Goal: Task Accomplishment & Management: Manage account settings

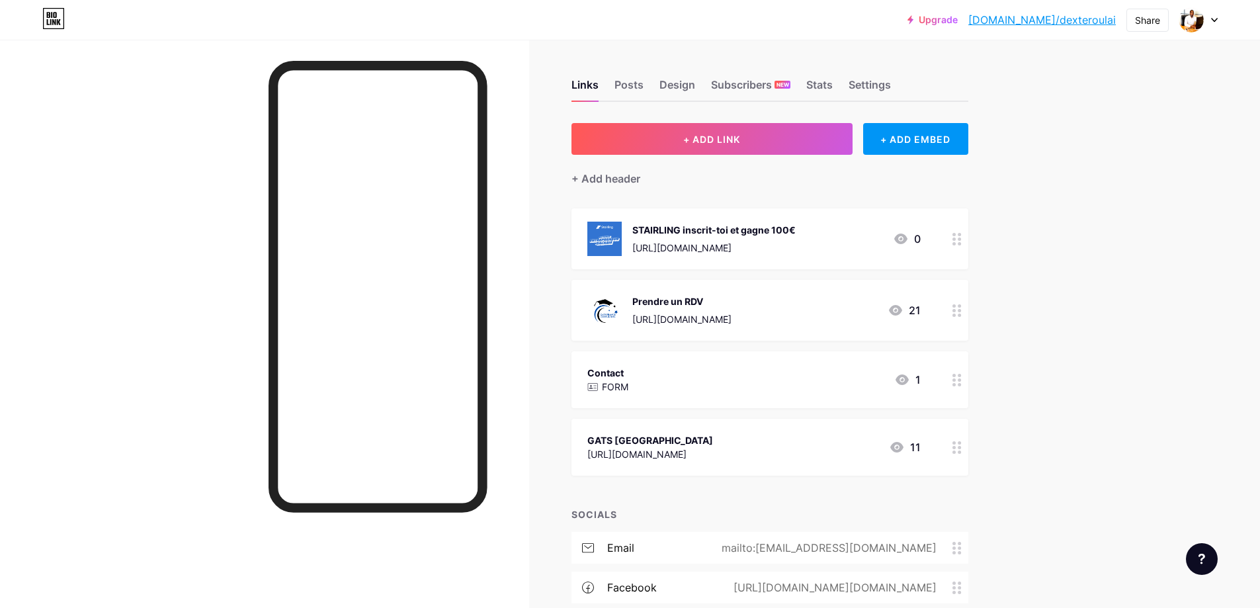
click at [844, 300] on div "Prendre un RDV [URL][DOMAIN_NAME] 21" at bounding box center [753, 310] width 333 height 34
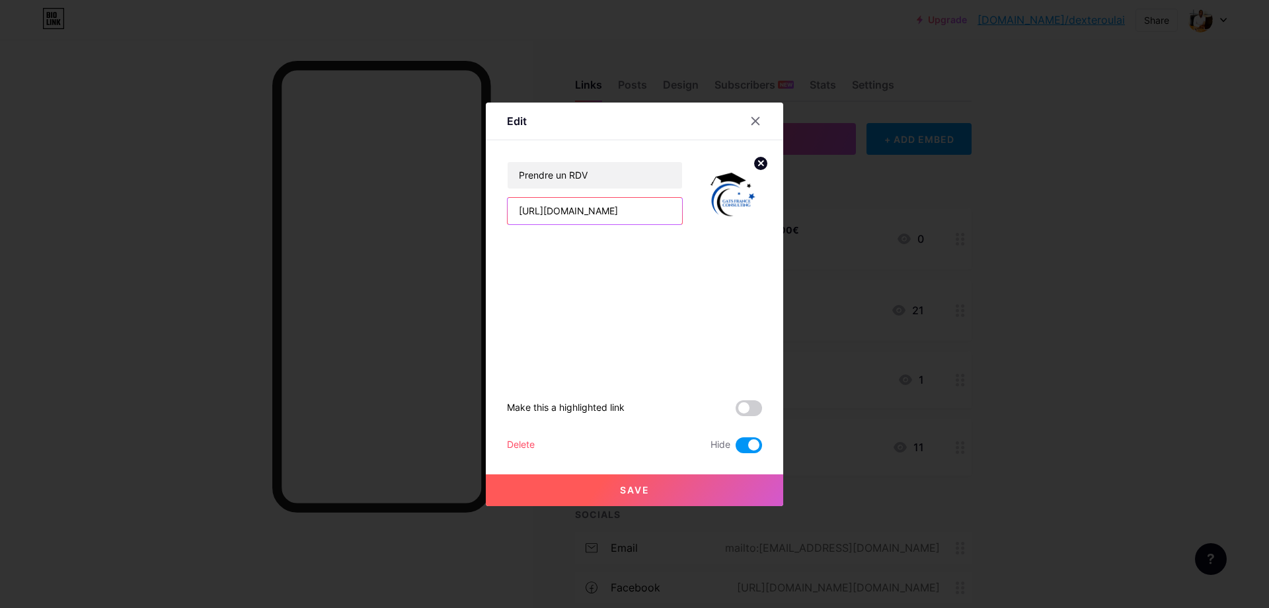
click at [591, 211] on input "[URL][DOMAIN_NAME]" at bounding box center [595, 211] width 175 height 26
click at [592, 212] on input "[URL][DOMAIN_NAME]" at bounding box center [595, 211] width 175 height 26
click at [593, 212] on input "[URL][DOMAIN_NAME]" at bounding box center [595, 211] width 175 height 26
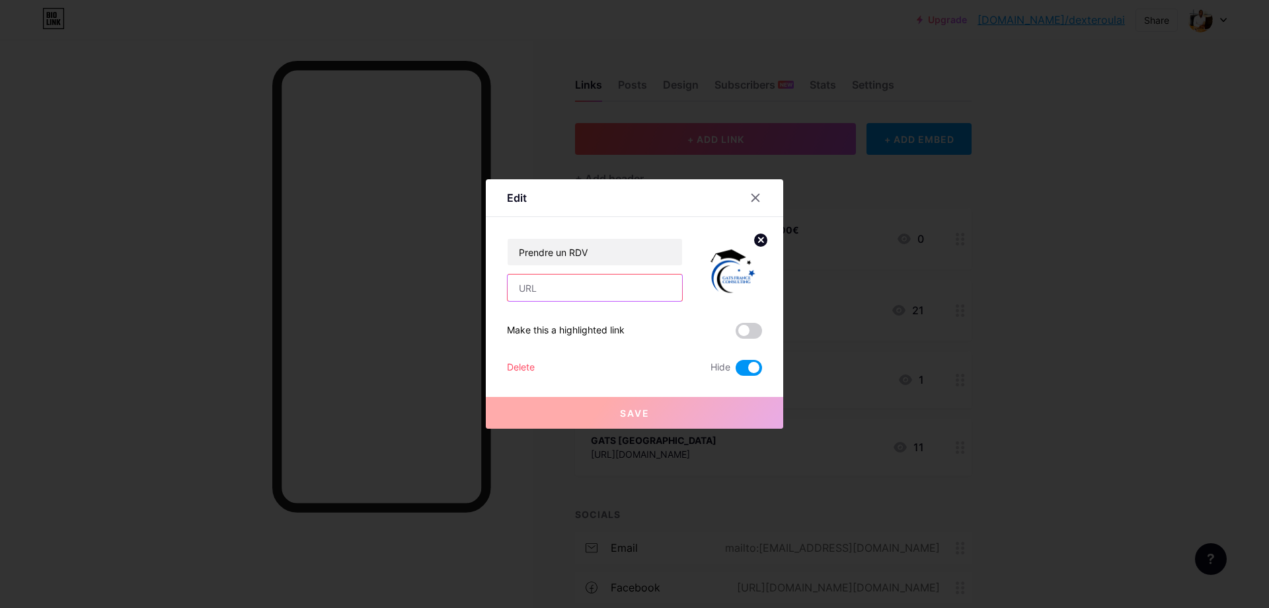
paste input "[URL][DOMAIN_NAME]"
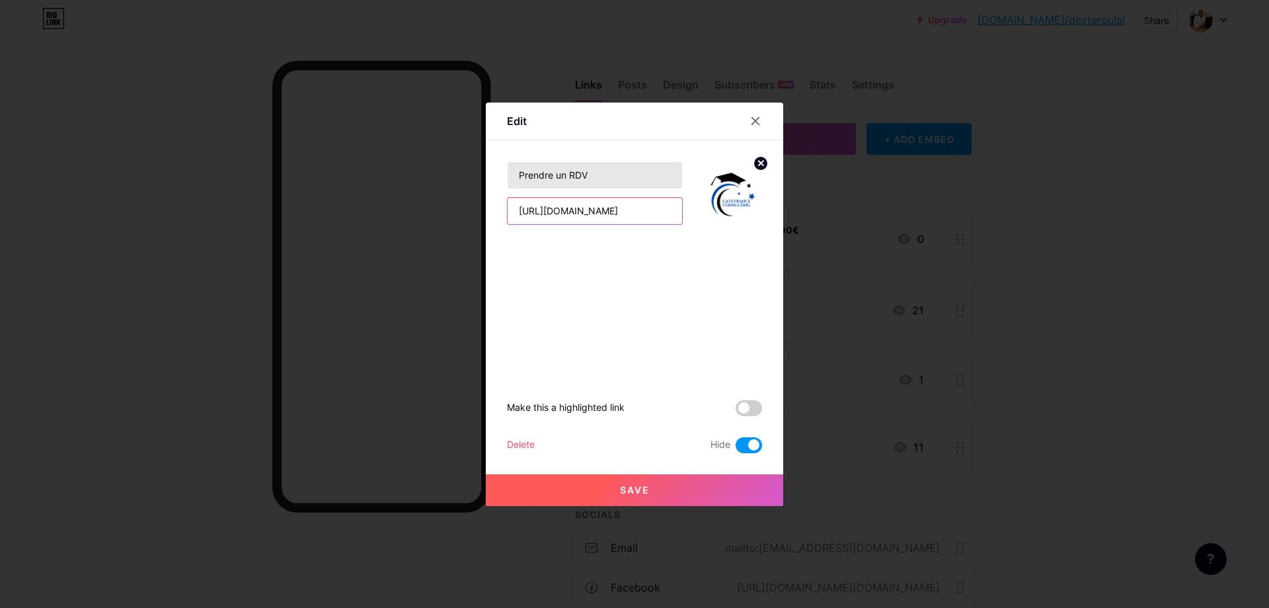
type input "[URL][DOMAIN_NAME]"
click at [609, 175] on input "Prendre un RDV" at bounding box center [595, 175] width 175 height 26
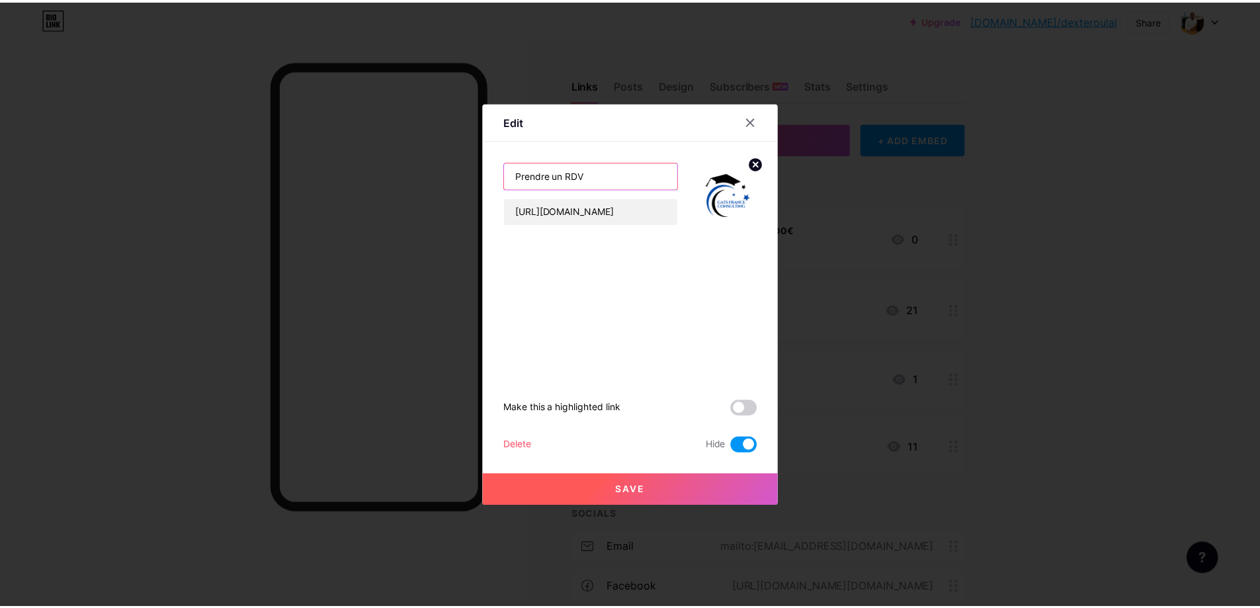
scroll to position [0, 0]
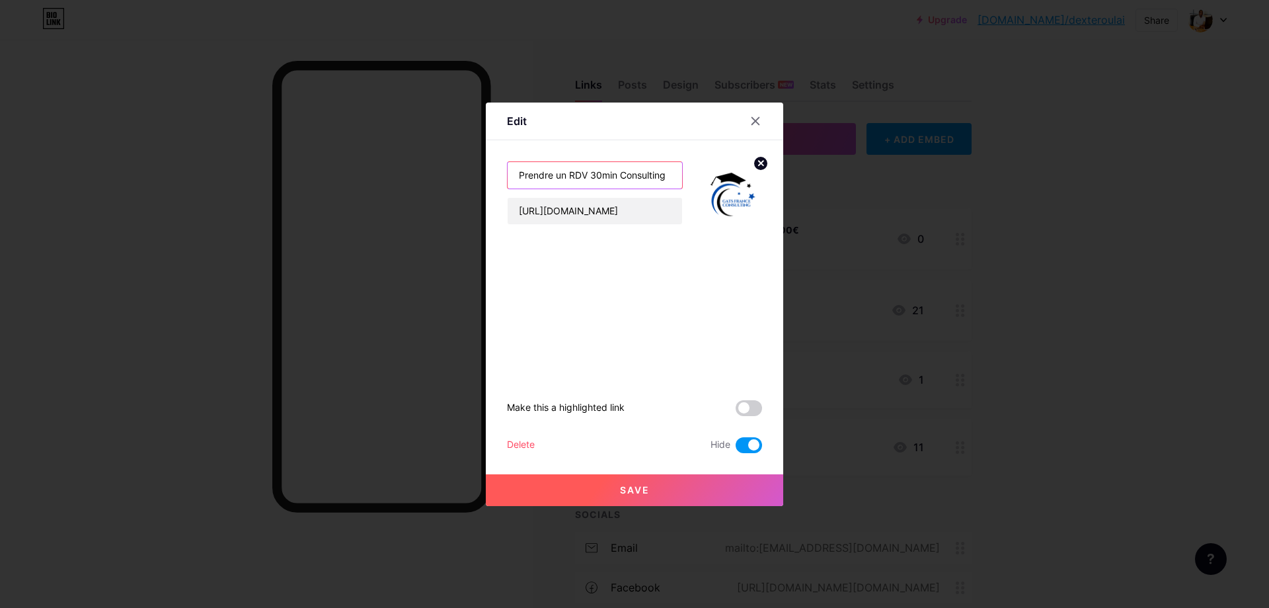
type input "Prendre un RDV 30min Consulting"
click at [645, 485] on button "Save" at bounding box center [635, 490] width 298 height 32
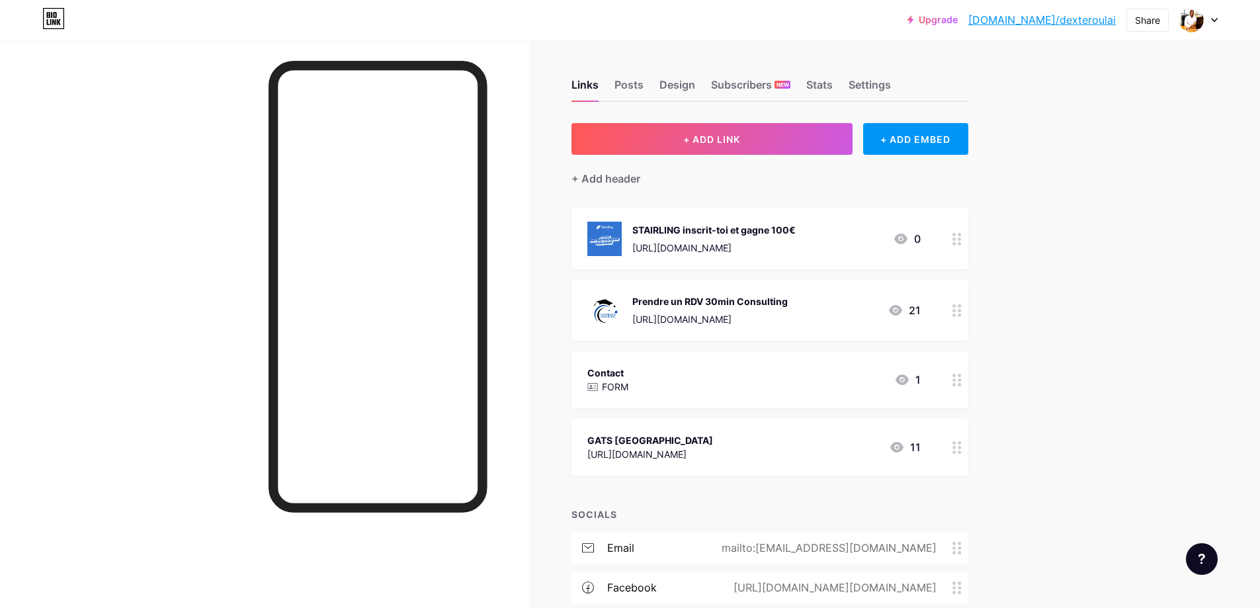
click at [768, 236] on div "STAIRLING inscrit-toi et [PERSON_NAME] 100€ [URL][DOMAIN_NAME]" at bounding box center [713, 238] width 163 height 34
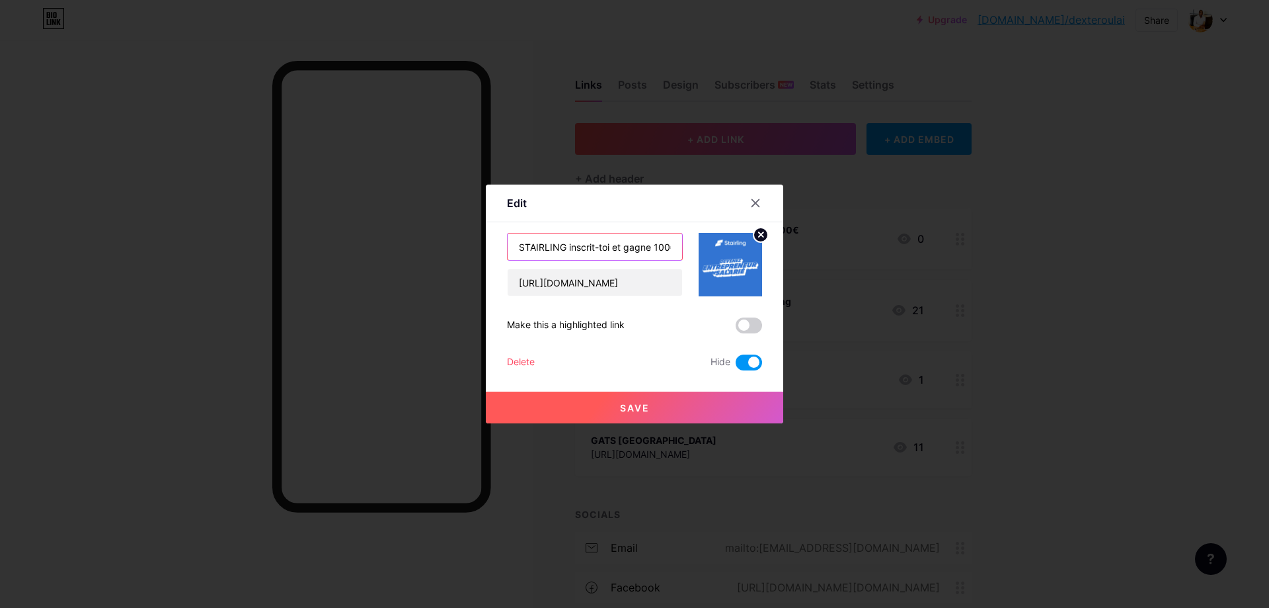
click at [621, 243] on input "STAIRLING inscrit-toi et gagne 100€" at bounding box center [595, 246] width 175 height 26
click at [649, 248] on input "STAIRLING inscrit-toi et gagne 100€" at bounding box center [595, 246] width 175 height 26
type input "STAIRLING inscrit-toi et gagne 100€"
click at [631, 406] on span "Save" at bounding box center [635, 407] width 30 height 11
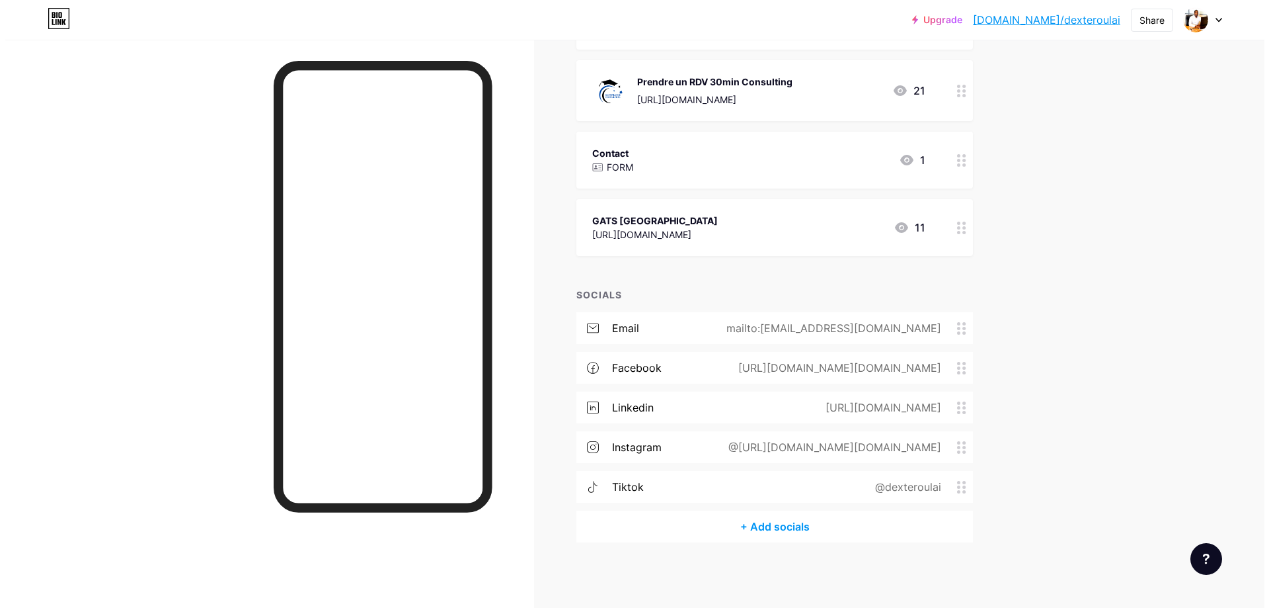
scroll to position [87, 0]
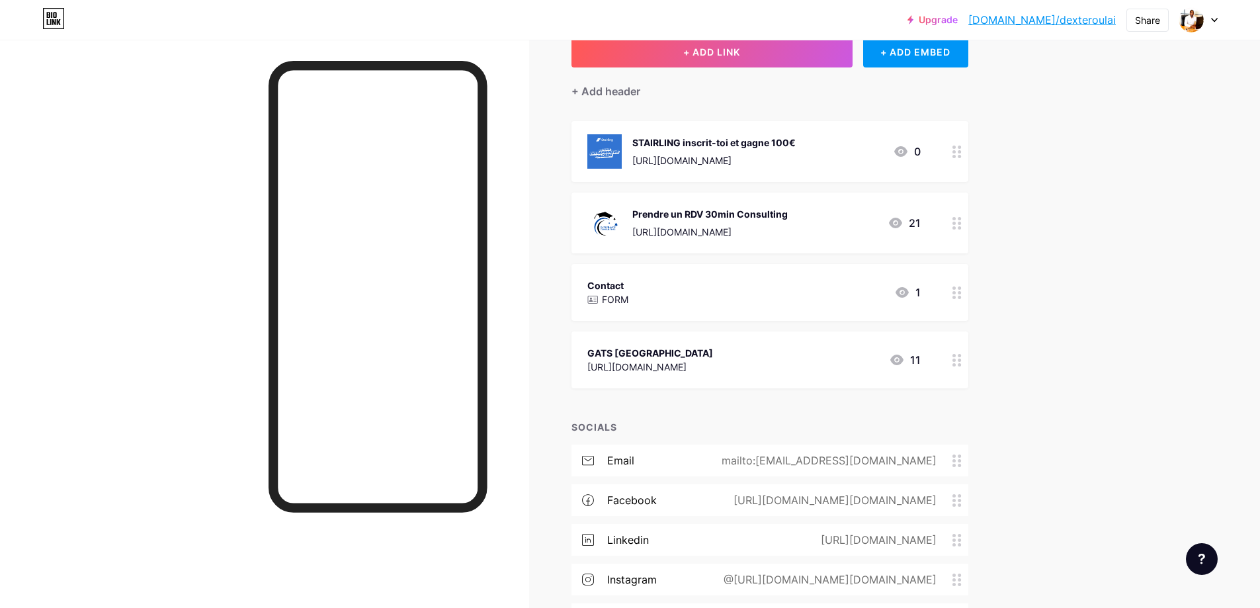
click at [899, 151] on icon at bounding box center [900, 151] width 13 height 11
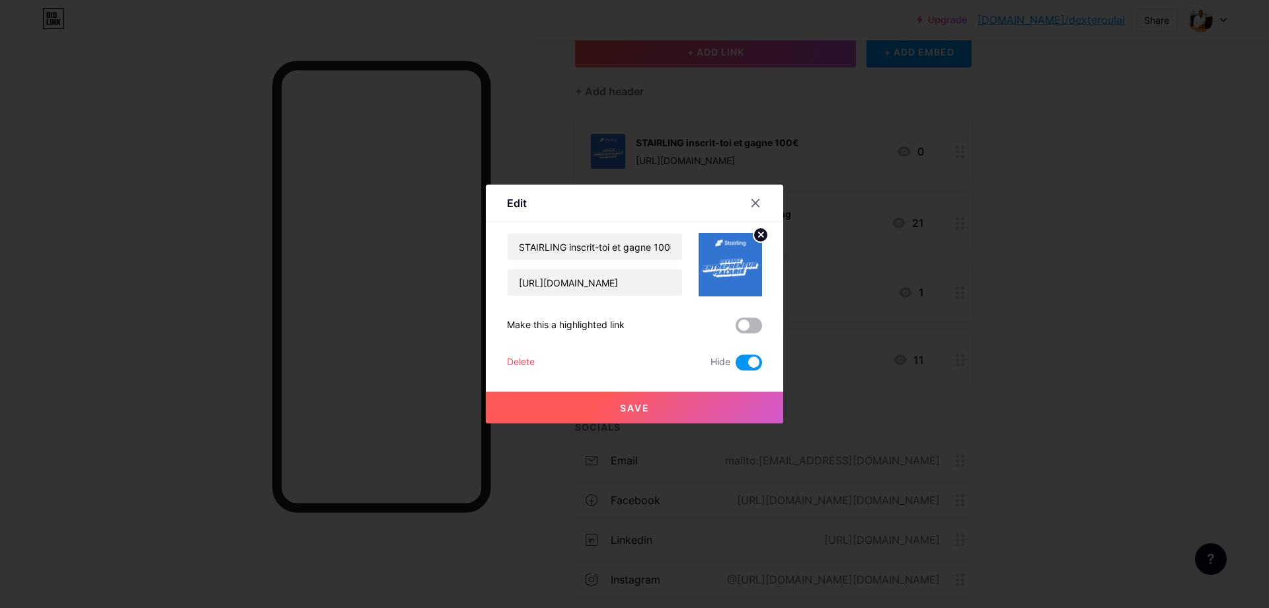
click at [737, 327] on span at bounding box center [749, 325] width 26 height 16
click at [736, 329] on input "checkbox" at bounding box center [736, 329] width 0 height 0
click at [743, 366] on span at bounding box center [749, 362] width 26 height 16
click at [736, 366] on input "checkbox" at bounding box center [736, 366] width 0 height 0
click at [620, 410] on span "Save" at bounding box center [635, 407] width 30 height 11
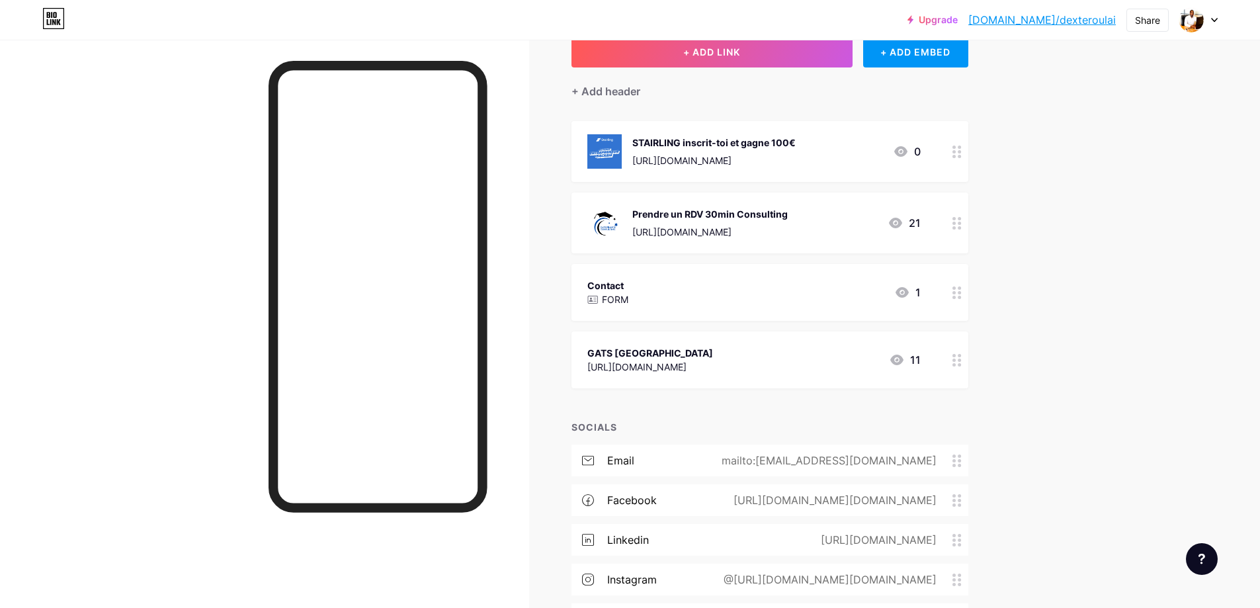
click at [902, 218] on icon at bounding box center [895, 223] width 13 height 11
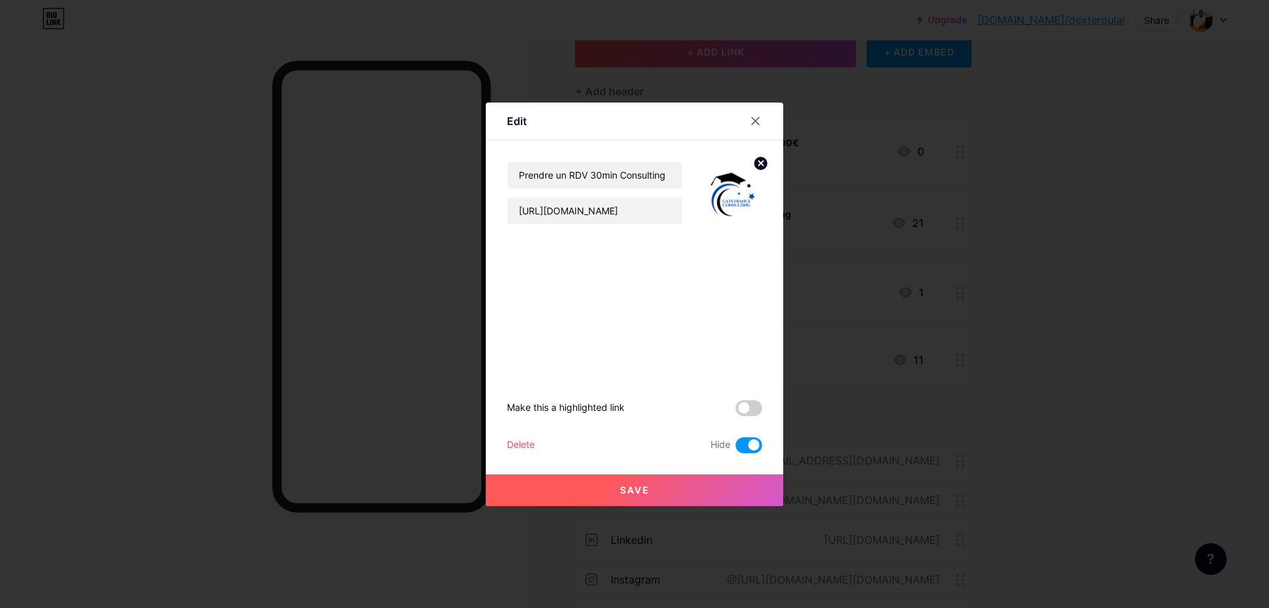
click at [745, 443] on span at bounding box center [749, 445] width 26 height 16
click at [736, 448] on input "checkbox" at bounding box center [736, 448] width 0 height 0
click at [690, 489] on button "Save" at bounding box center [635, 490] width 298 height 32
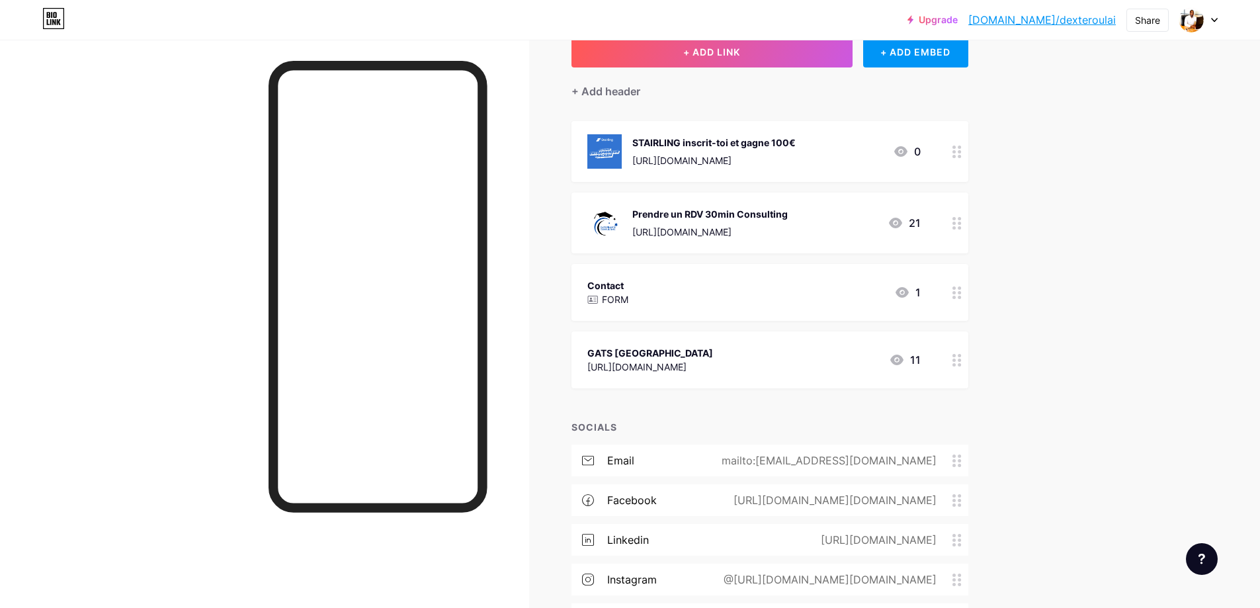
click at [756, 298] on div "Contact FORM 1" at bounding box center [753, 292] width 333 height 30
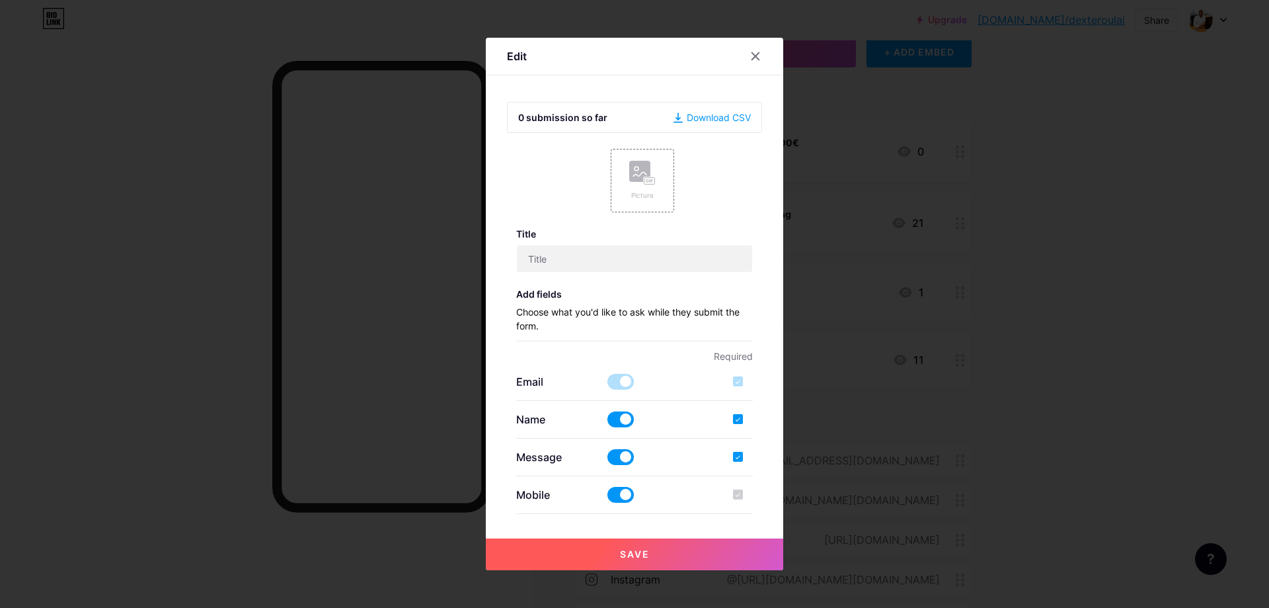
type input "Contact"
checkbox input "true"
type input "[EMAIL_ADDRESS][DOMAIN_NAME]"
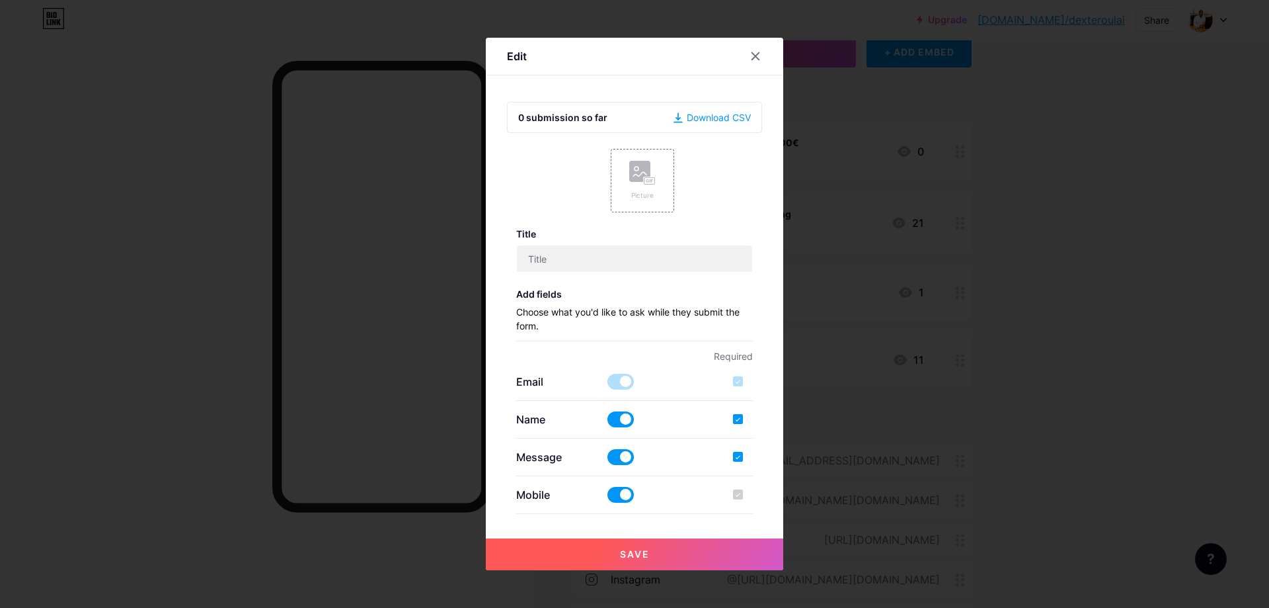
type input "Vous avez un projet ou des questions ? Remplissez ce formulaire et je reviendra…"
type textarea "Merci d'avoir rempli le formulaire. Je reviendrai vers vous rapidement. À bient…"
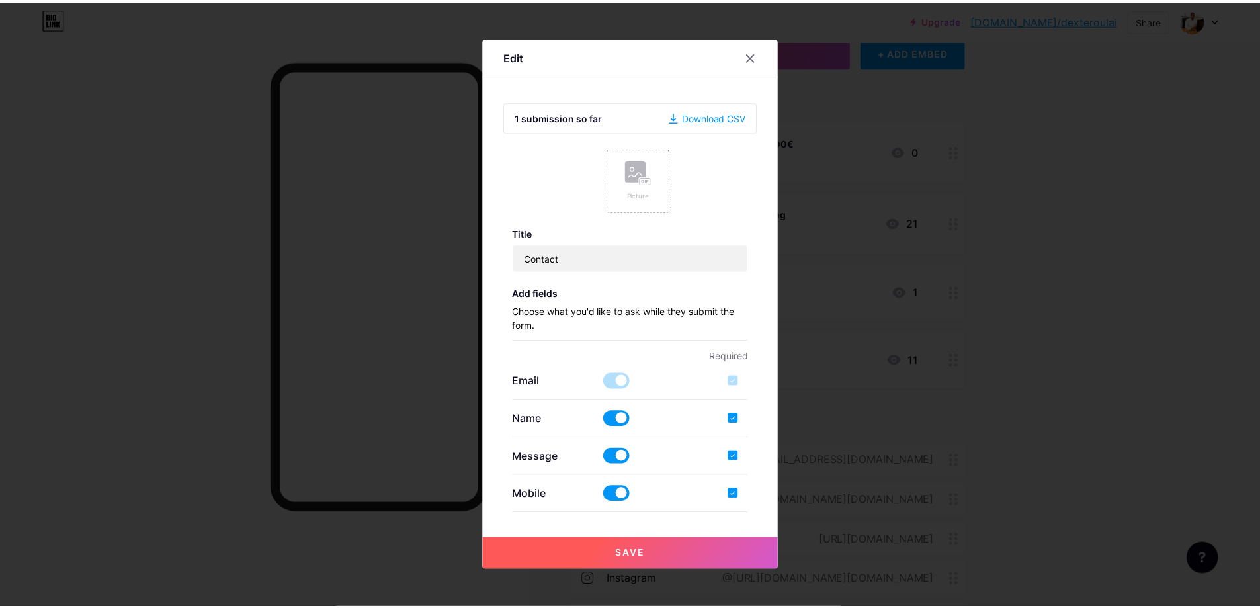
scroll to position [0, 0]
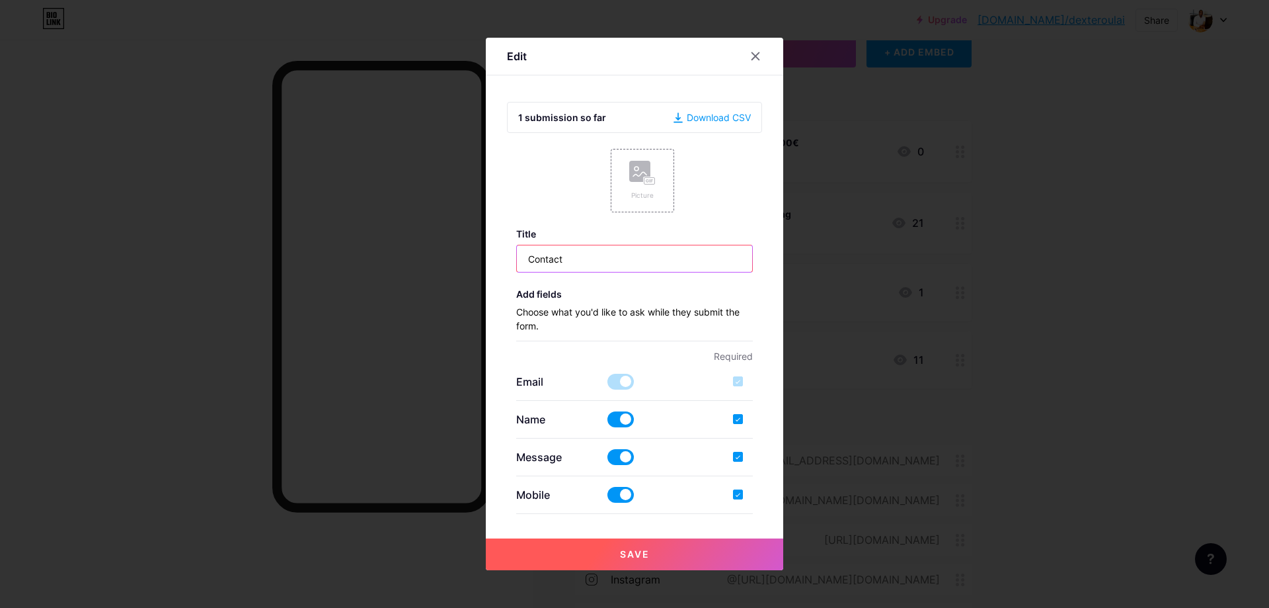
drag, startPoint x: 606, startPoint y: 260, endPoint x: 513, endPoint y: 268, distance: 92.9
click at [517, 268] on input "Contact" at bounding box center [635, 258] width 236 height 26
type input "J"
type input "contact"
click at [750, 60] on icon at bounding box center [755, 56] width 11 height 11
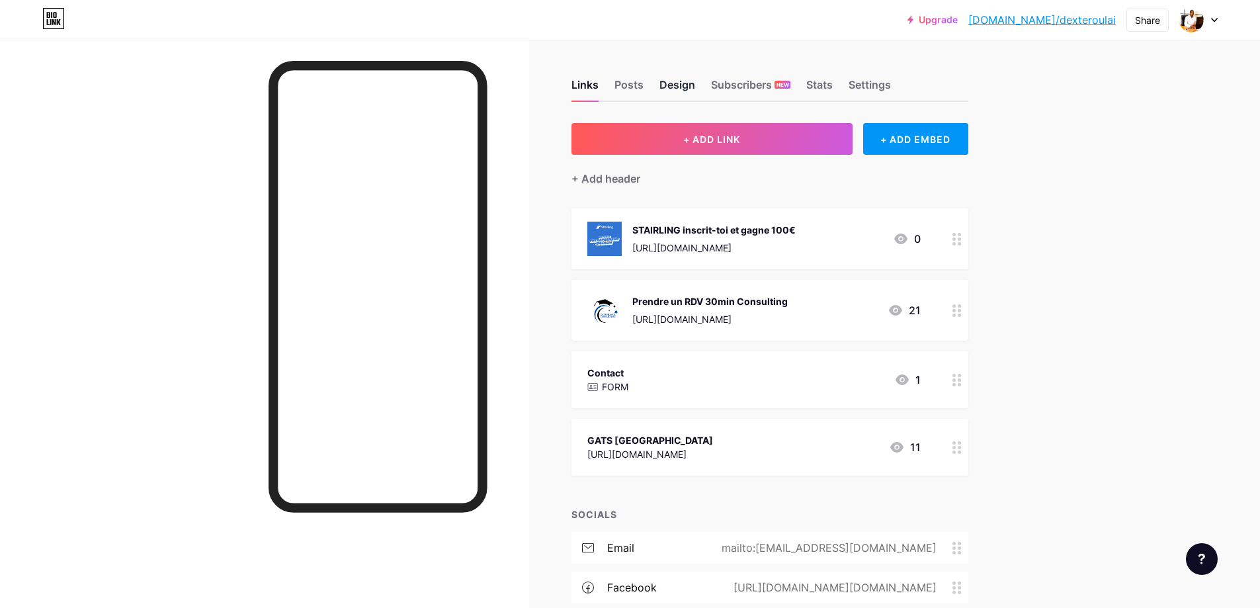
click at [678, 87] on div "Design" at bounding box center [677, 89] width 36 height 24
click at [648, 82] on div "Links Posts Design Subscribers NEW Stats Settings" at bounding box center [769, 79] width 397 height 46
click at [637, 87] on div "Posts" at bounding box center [628, 89] width 29 height 24
